Goal: Navigation & Orientation: Find specific page/section

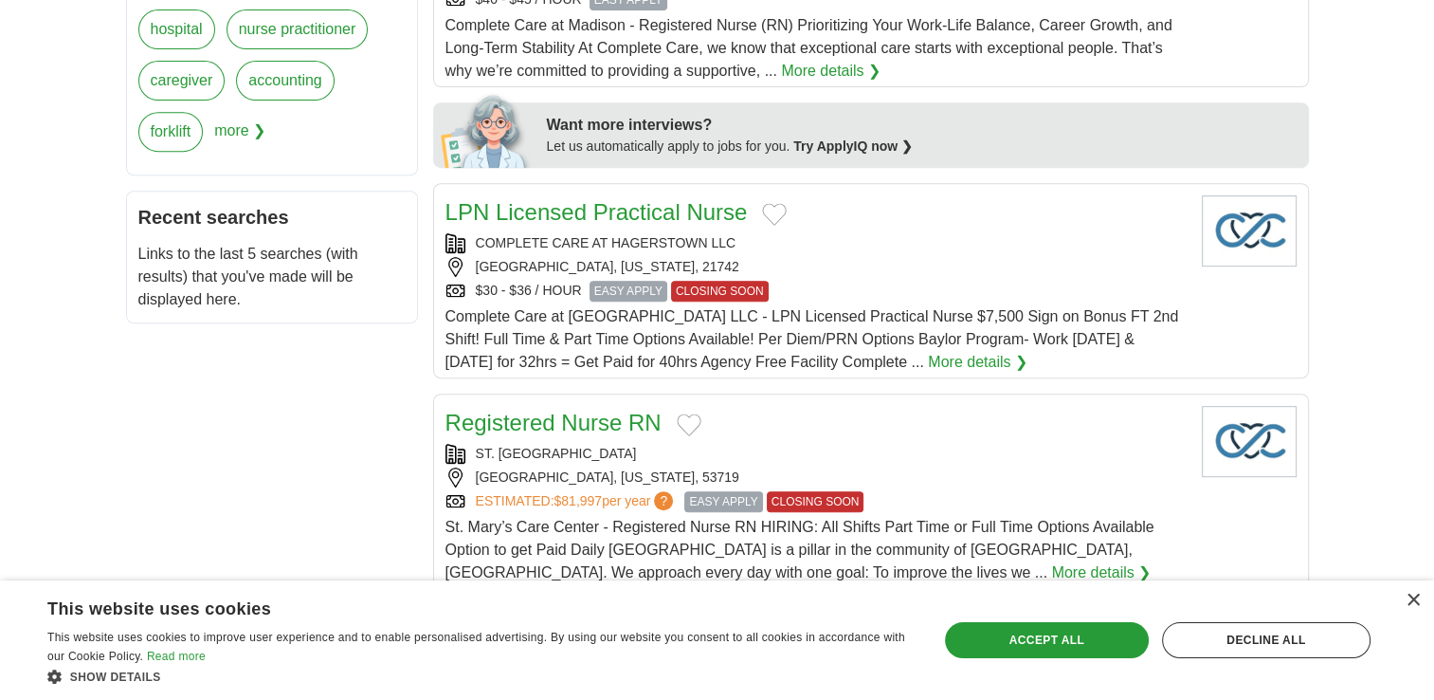
scroll to position [959, 0]
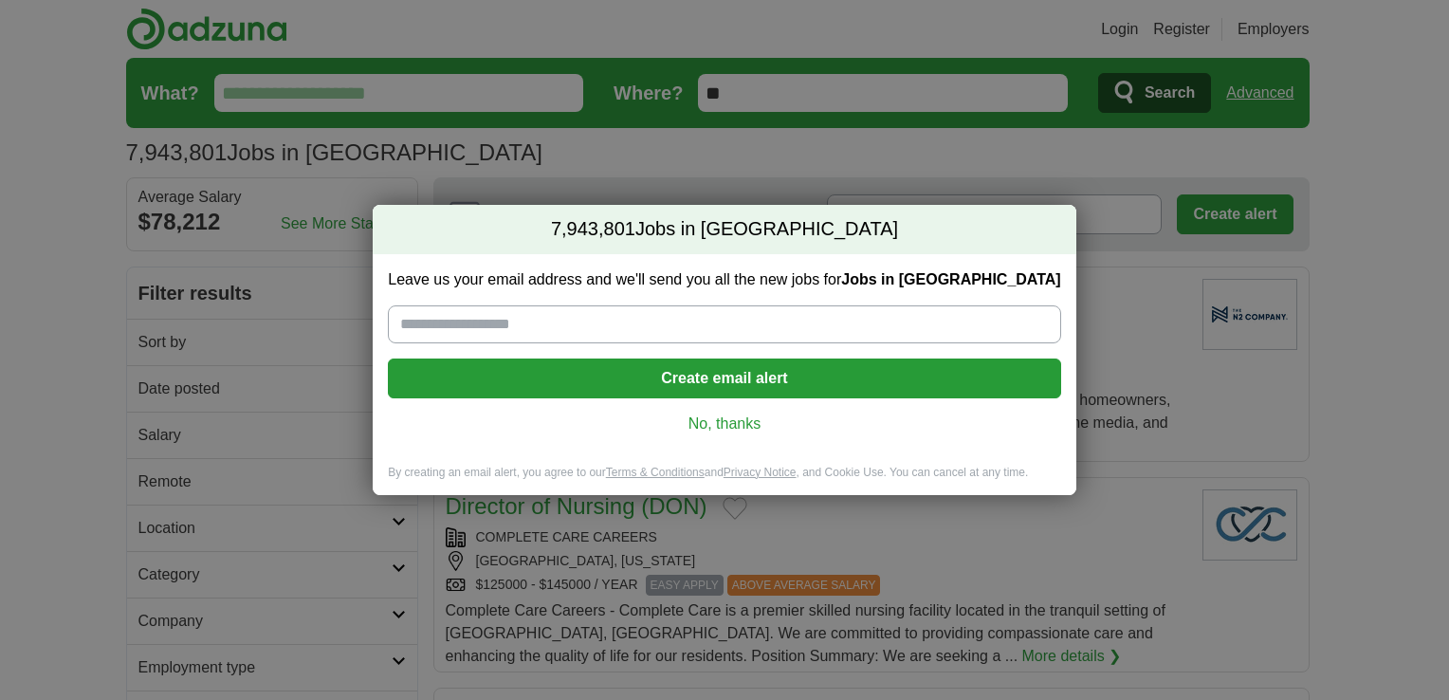
click at [720, 422] on link "No, thanks" at bounding box center [724, 423] width 642 height 21
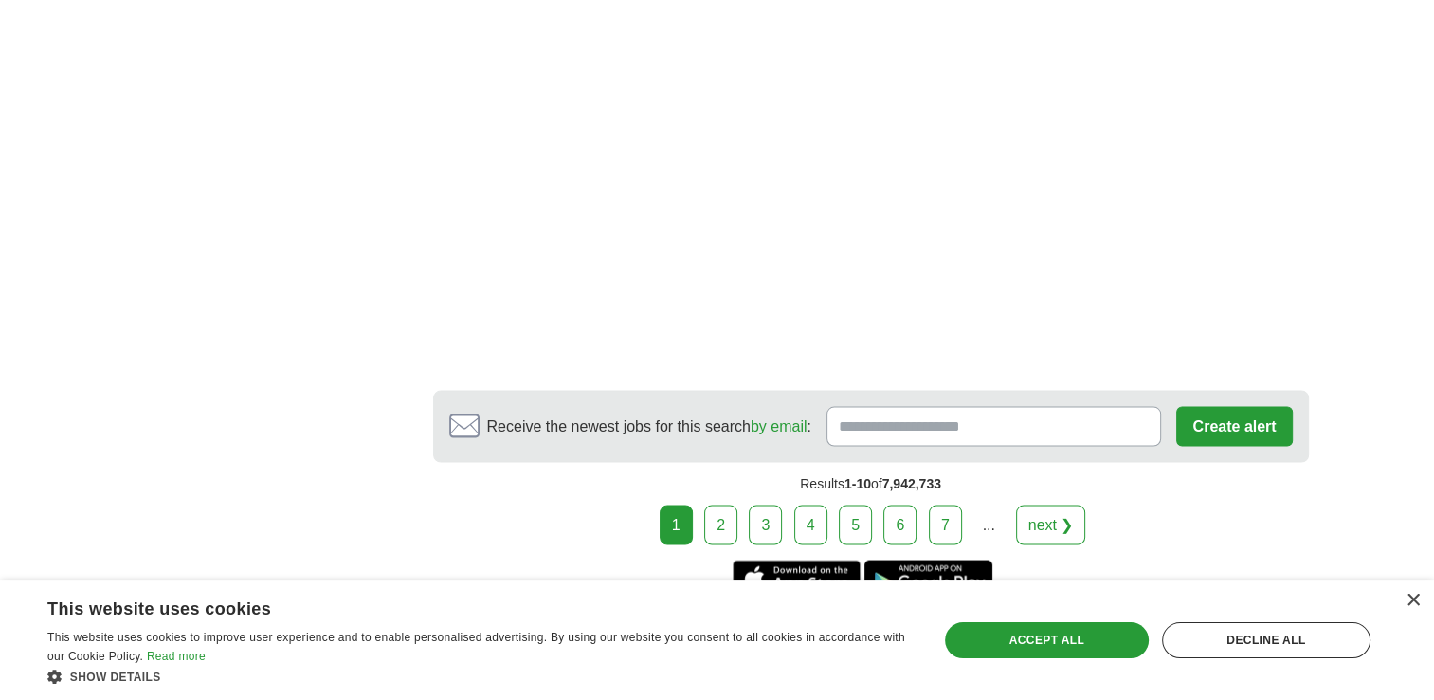
scroll to position [3537, 0]
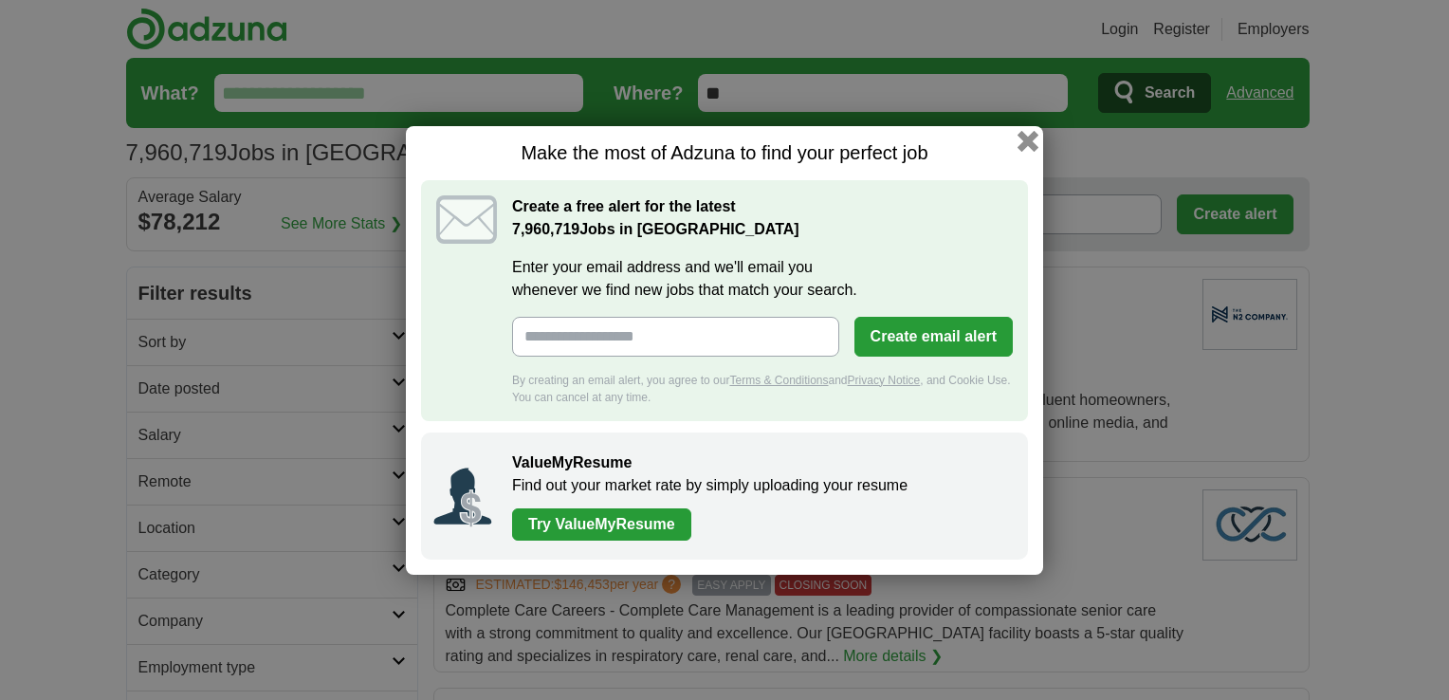
click at [1023, 146] on button "button" at bounding box center [1027, 140] width 21 height 21
